Goal: Task Accomplishment & Management: Use online tool/utility

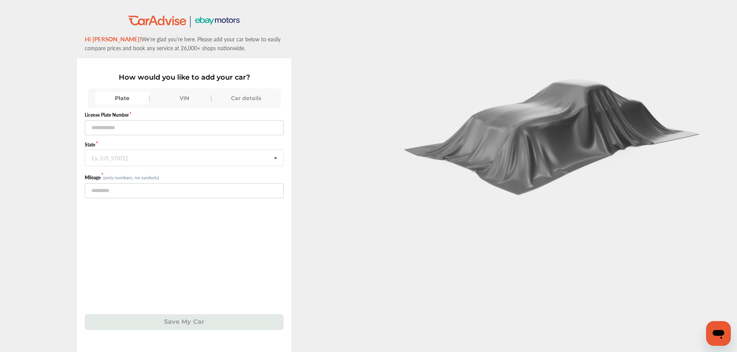
click at [181, 91] on div "Plate VIN Car details" at bounding box center [184, 98] width 193 height 19
click at [179, 96] on div "VIN" at bounding box center [184, 98] width 54 height 12
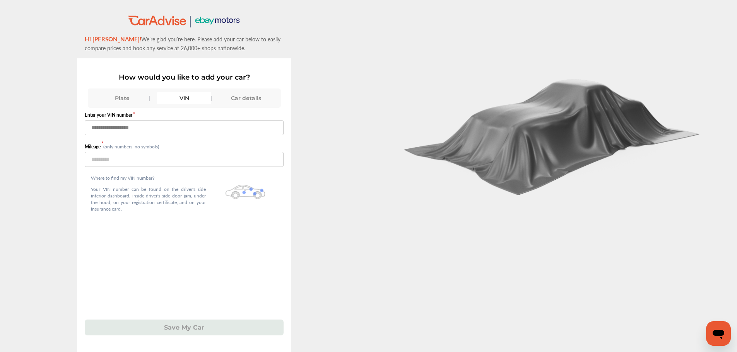
click at [148, 133] on input "text" at bounding box center [184, 127] width 199 height 15
type input "**********"
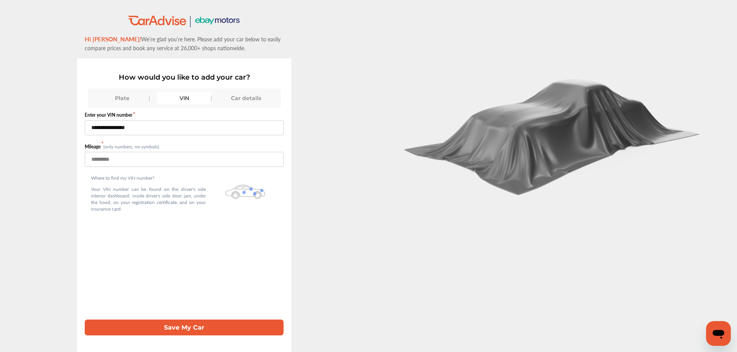
type input "***"
click at [85, 320] on button "Save My Car" at bounding box center [184, 328] width 199 height 16
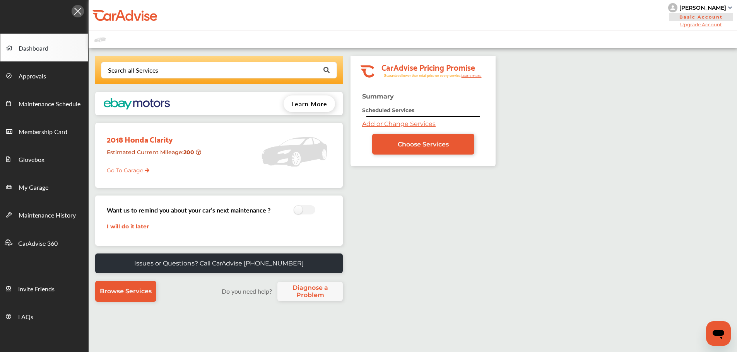
click at [60, 188] on link "My Garage" at bounding box center [44, 187] width 88 height 28
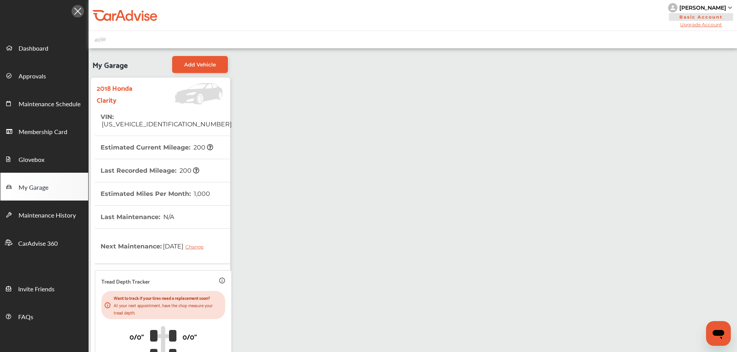
click at [57, 64] on link "Approvals" at bounding box center [44, 76] width 88 height 28
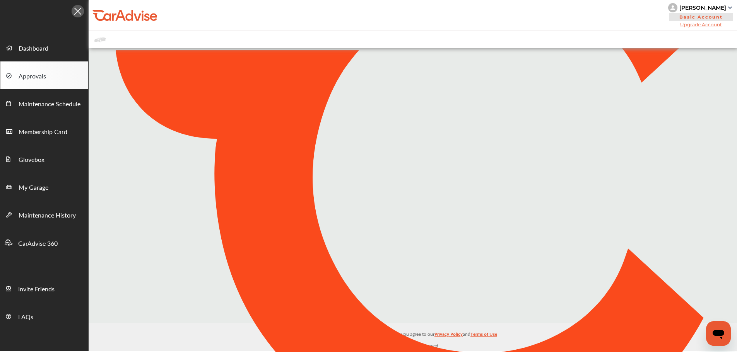
click at [57, 51] on link "Dashboard" at bounding box center [44, 48] width 88 height 28
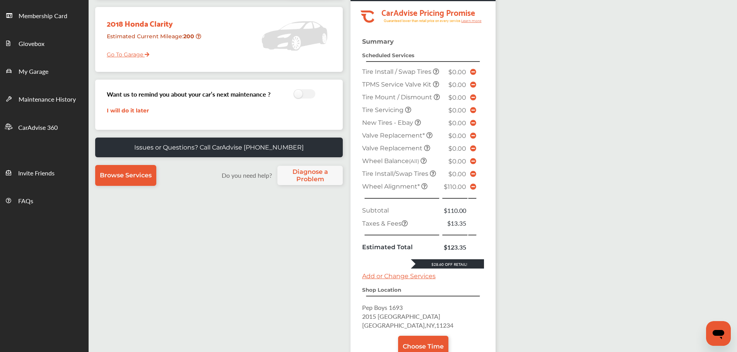
scroll to position [193, 0]
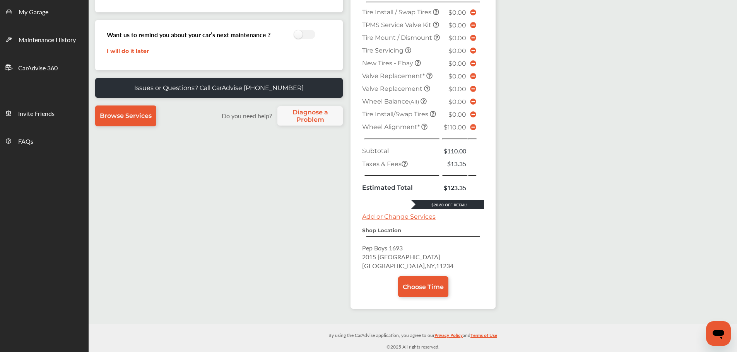
click at [430, 287] on span "Choose Time" at bounding box center [423, 287] width 41 height 7
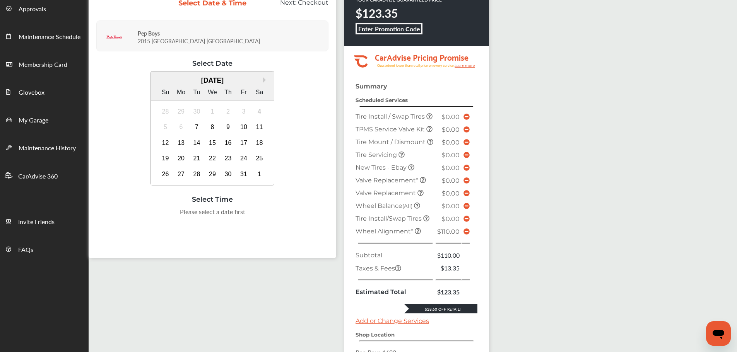
scroll to position [165, 0]
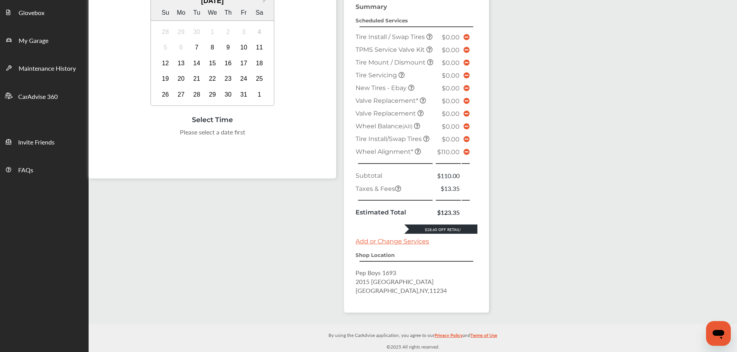
click at [466, 151] on icon at bounding box center [467, 152] width 6 height 6
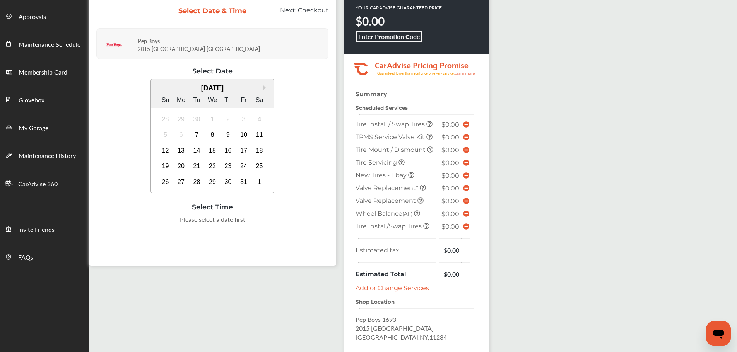
scroll to position [0, 0]
